Goal: Register for event/course

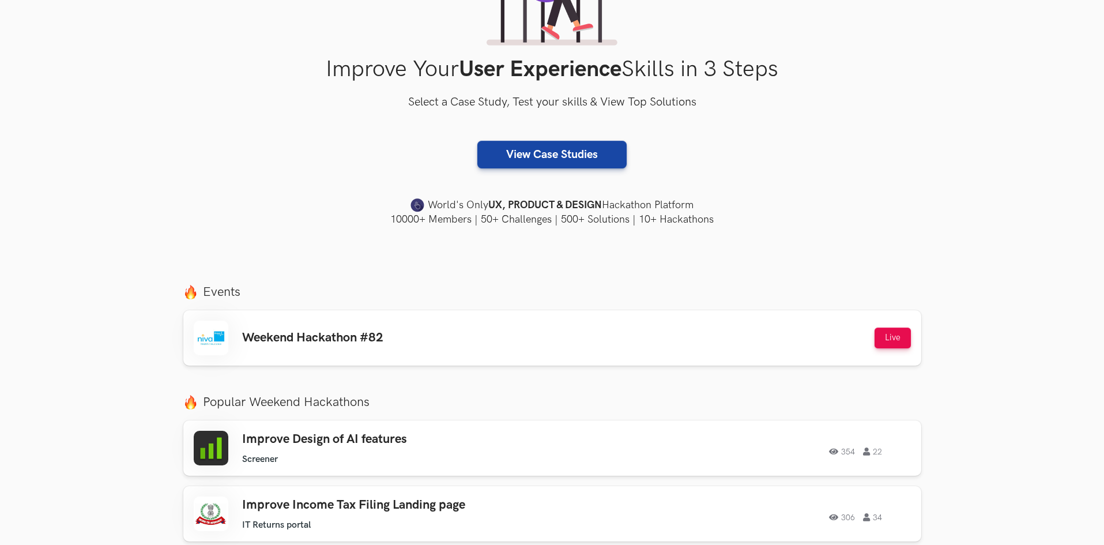
scroll to position [173, 0]
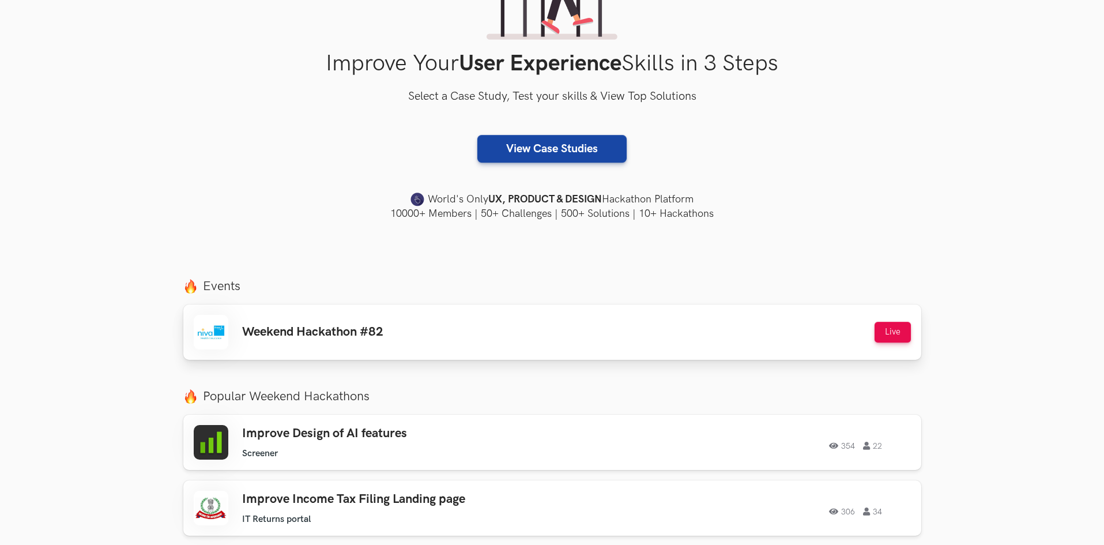
click at [381, 332] on h3 "Weekend Hackathon #82" at bounding box center [312, 332] width 141 height 15
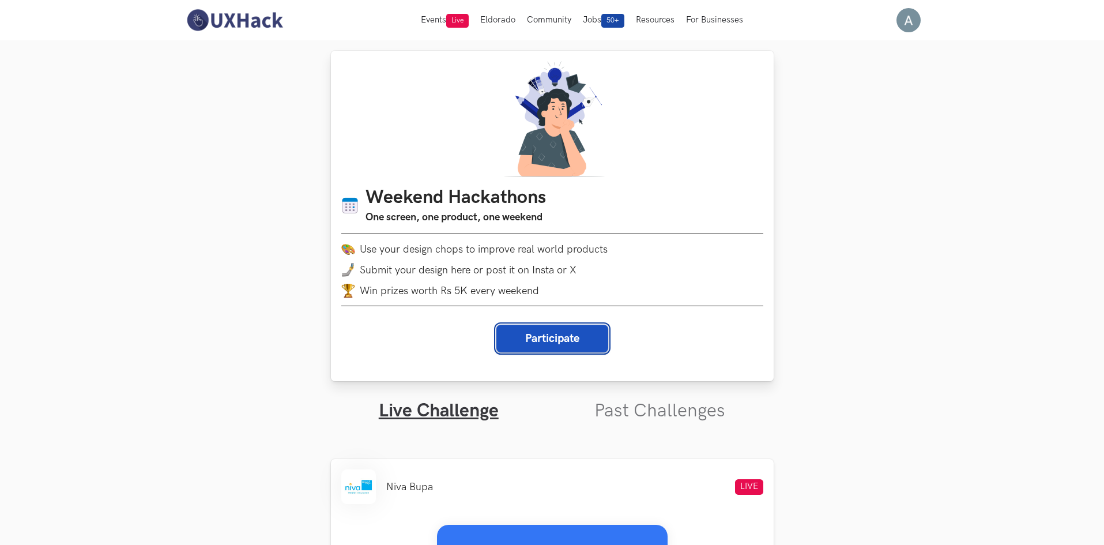
click at [547, 346] on button "Participate" at bounding box center [552, 339] width 112 height 28
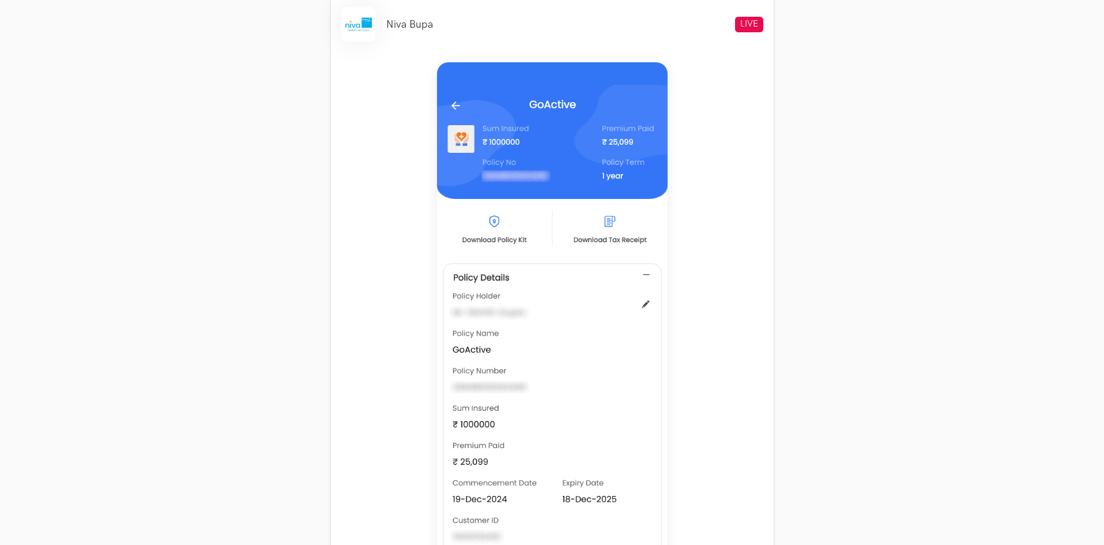
scroll to position [519, 0]
